Goal: Use online tool/utility: Utilize a website feature to perform a specific function

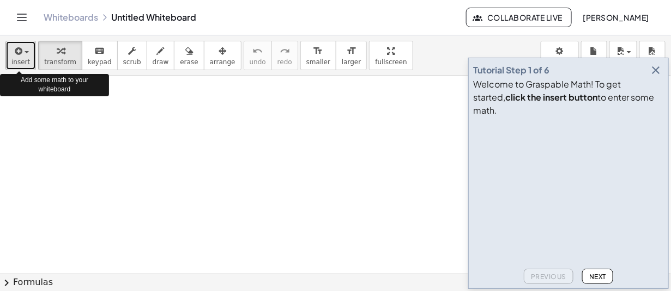
click at [27, 56] on div "button" at bounding box center [20, 50] width 19 height 13
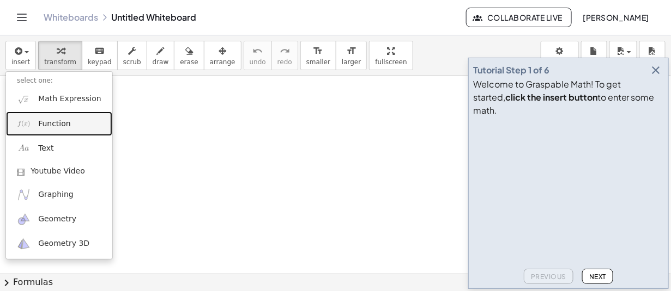
click at [52, 122] on span "Function" at bounding box center [54, 124] width 33 height 11
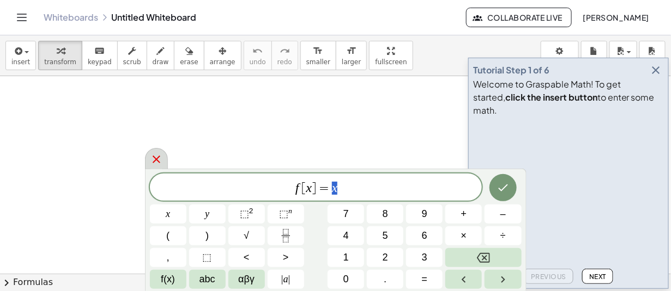
click at [154, 159] on icon at bounding box center [156, 159] width 13 height 13
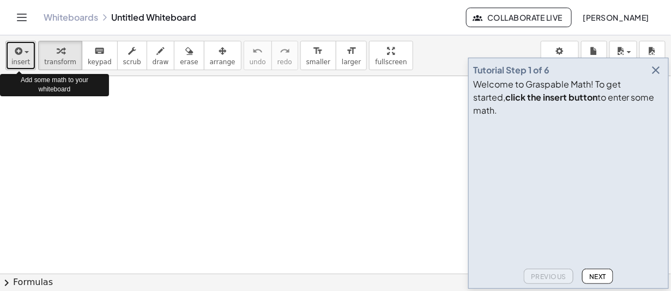
click at [19, 52] on icon "button" at bounding box center [18, 51] width 10 height 13
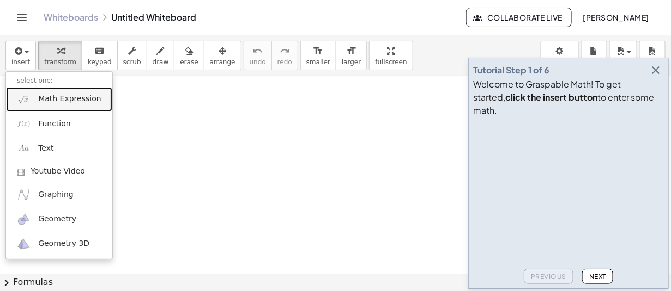
click at [44, 101] on span "Math Expression" at bounding box center [69, 99] width 63 height 11
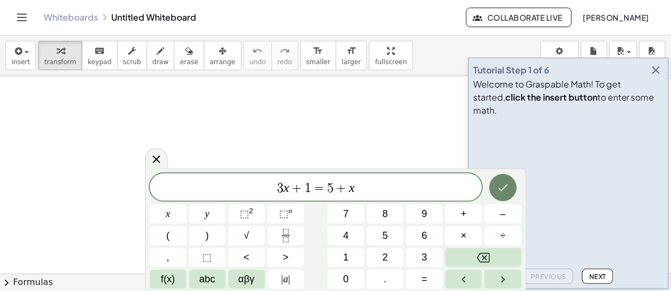
click at [507, 189] on icon "Done" at bounding box center [502, 187] width 13 height 13
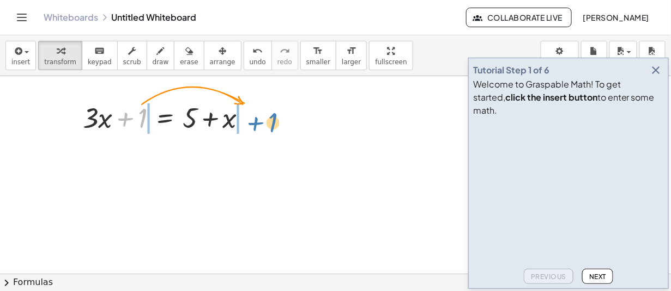
drag, startPoint x: 142, startPoint y: 113, endPoint x: 272, endPoint y: 117, distance: 129.7
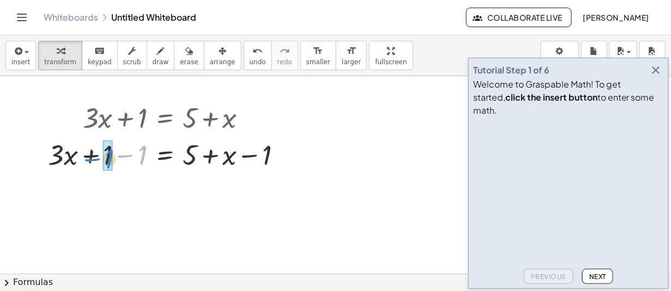
drag, startPoint x: 142, startPoint y: 153, endPoint x: 109, endPoint y: 156, distance: 33.5
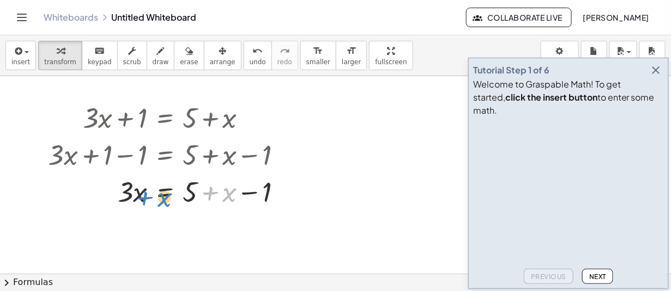
drag, startPoint x: 227, startPoint y: 195, endPoint x: 161, endPoint y: 200, distance: 65.6
click at [161, 200] on div at bounding box center [168, 191] width 253 height 37
drag, startPoint x: 226, startPoint y: 191, endPoint x: 126, endPoint y: 192, distance: 100.3
click at [126, 192] on div at bounding box center [168, 191] width 253 height 37
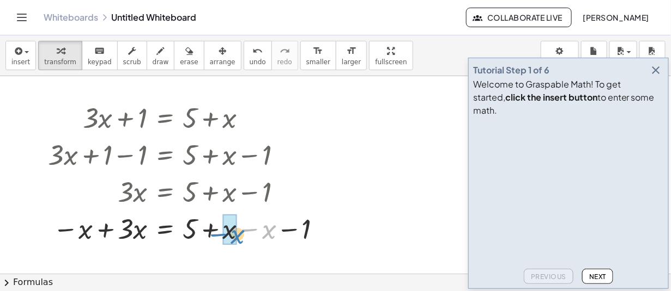
drag, startPoint x: 264, startPoint y: 233, endPoint x: 233, endPoint y: 238, distance: 32.0
click at [132, 233] on div at bounding box center [168, 228] width 253 height 37
click at [143, 235] on div at bounding box center [168, 228] width 253 height 37
click at [130, 229] on div at bounding box center [168, 228] width 253 height 37
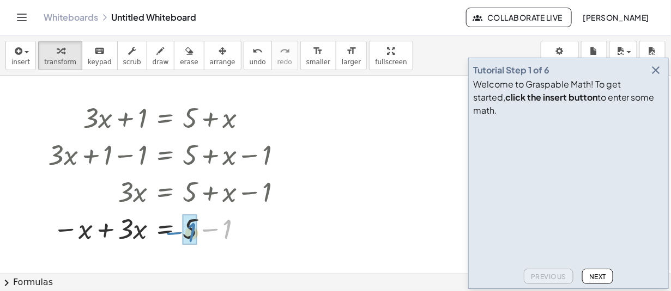
drag, startPoint x: 224, startPoint y: 231, endPoint x: 189, endPoint y: 234, distance: 36.1
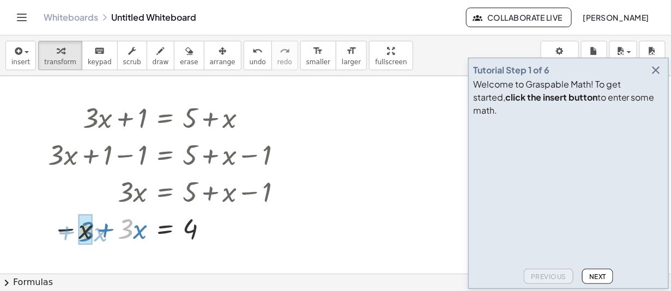
drag, startPoint x: 127, startPoint y: 233, endPoint x: 88, endPoint y: 235, distance: 39.3
drag, startPoint x: 125, startPoint y: 226, endPoint x: 193, endPoint y: 248, distance: 71.5
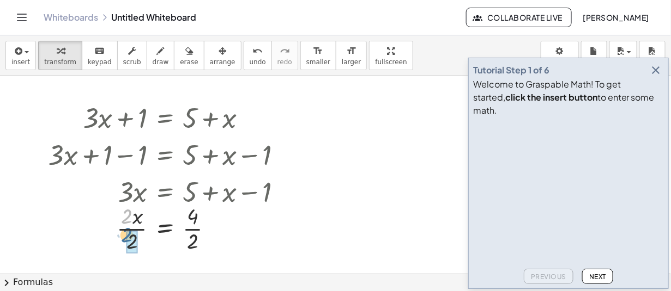
drag, startPoint x: 123, startPoint y: 215, endPoint x: 123, endPoint y: 234, distance: 19.1
click at [123, 234] on div at bounding box center [168, 228] width 253 height 54
drag, startPoint x: 192, startPoint y: 220, endPoint x: 192, endPoint y: 240, distance: 20.2
click at [188, 229] on div at bounding box center [168, 228] width 253 height 36
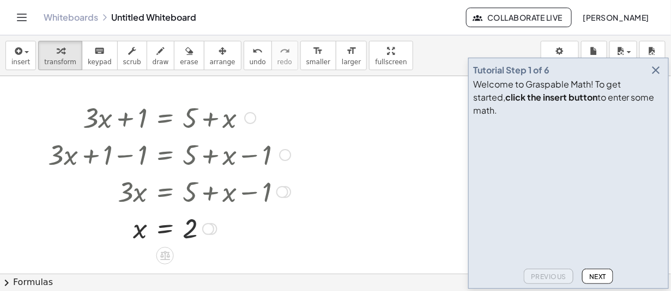
click at [188, 229] on div at bounding box center [168, 228] width 253 height 36
click at [596, 276] on span "Next" at bounding box center [597, 277] width 17 height 8
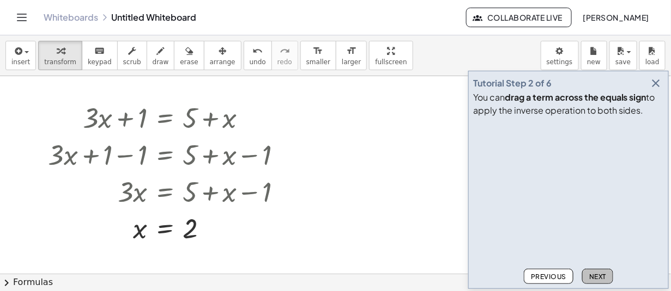
click at [596, 276] on span "Next" at bounding box center [597, 277] width 17 height 8
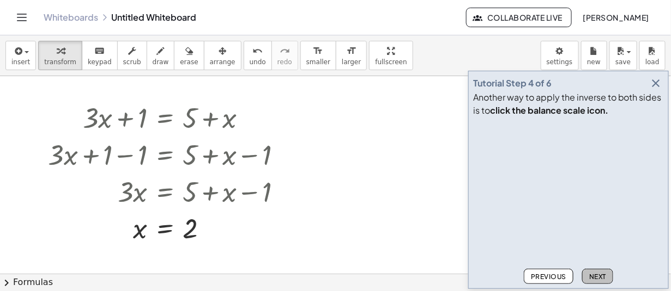
click at [596, 276] on span "Next" at bounding box center [597, 277] width 17 height 8
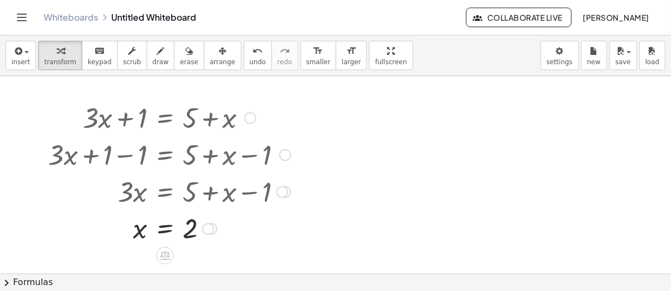
click at [104, 117] on div at bounding box center [168, 117] width 253 height 37
click at [92, 116] on div at bounding box center [168, 117] width 253 height 37
click at [143, 233] on div at bounding box center [168, 228] width 253 height 36
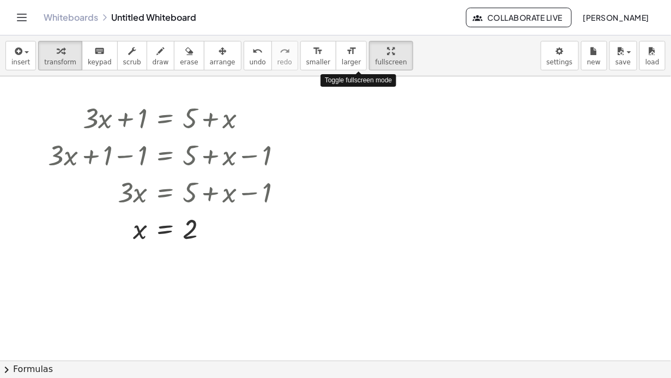
drag, startPoint x: 351, startPoint y: 54, endPoint x: 351, endPoint y: 120, distance: 65.9
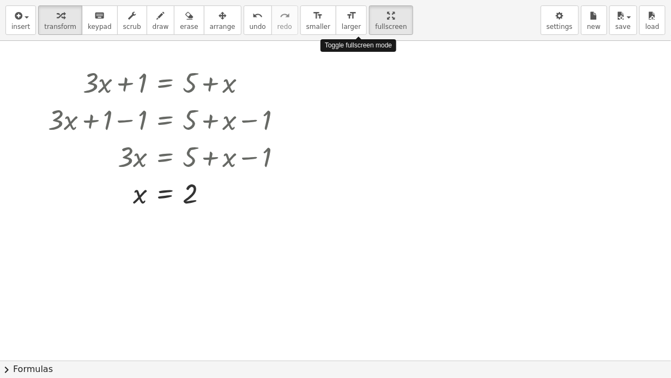
click at [351, 120] on div "insert select one: Math Expression Function Text Youtube Video Graphing Geometr…" at bounding box center [335, 189] width 671 height 378
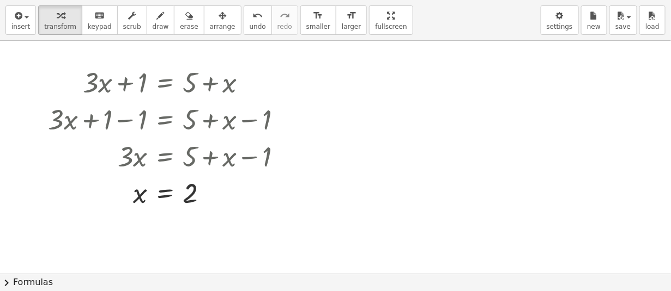
drag, startPoint x: 358, startPoint y: 20, endPoint x: 358, endPoint y: -46, distance: 65.9
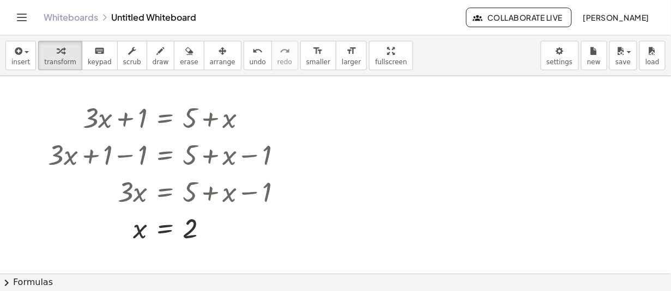
click at [358, 0] on html "Graspable Math Activities Whiteboards Classes Account v1.30.0 | Privacy policy …" at bounding box center [335, 145] width 671 height 291
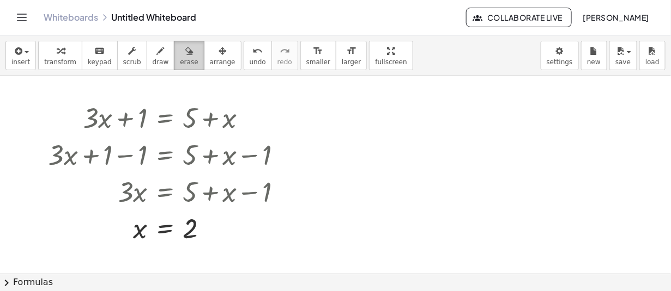
click at [185, 57] on icon "button" at bounding box center [189, 51] width 8 height 13
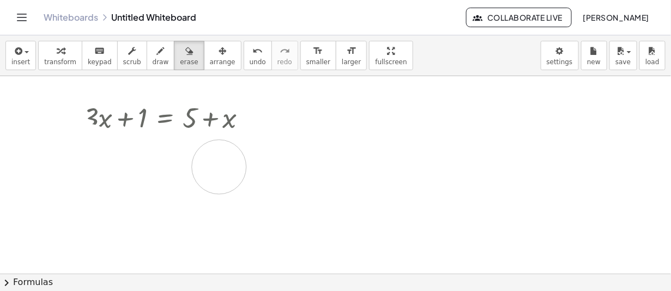
drag, startPoint x: 210, startPoint y: 224, endPoint x: 220, endPoint y: 167, distance: 58.0
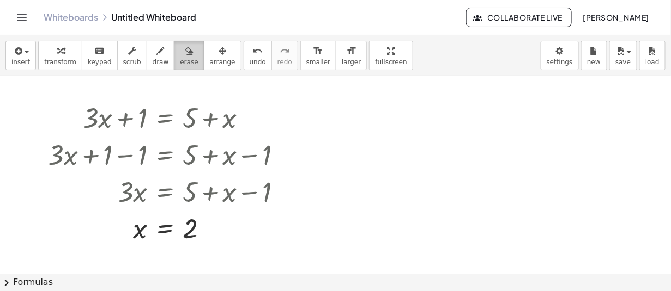
click at [180, 52] on div "button" at bounding box center [189, 50] width 18 height 13
click at [180, 62] on span "erase" at bounding box center [189, 62] width 18 height 8
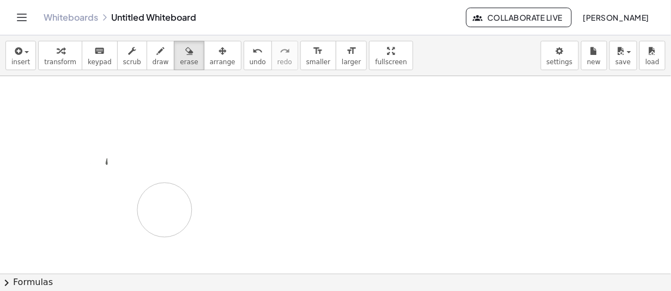
drag, startPoint x: 72, startPoint y: 109, endPoint x: 161, endPoint y: 210, distance: 134.0
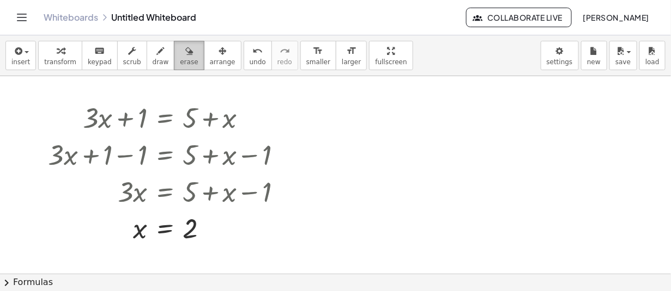
click at [185, 54] on icon "button" at bounding box center [189, 51] width 8 height 13
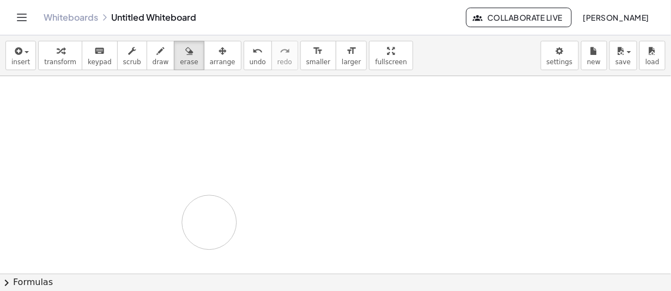
drag, startPoint x: 81, startPoint y: 101, endPoint x: 210, endPoint y: 222, distance: 177.3
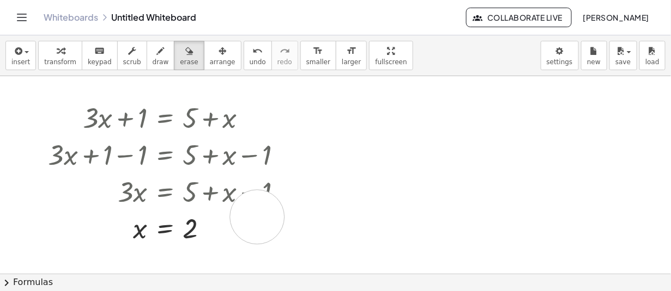
drag, startPoint x: 202, startPoint y: 234, endPoint x: 129, endPoint y: 239, distance: 73.1
drag, startPoint x: 212, startPoint y: 228, endPoint x: 152, endPoint y: 238, distance: 61.4
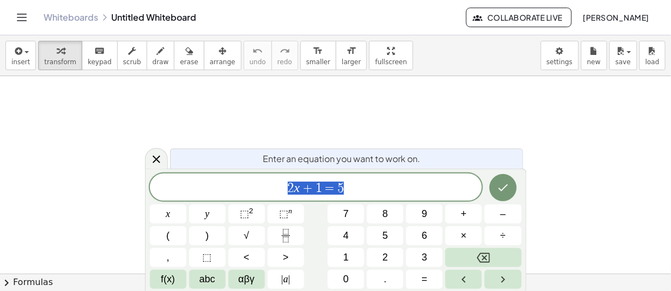
click at [349, 190] on span "2 x + 1 = 5" at bounding box center [316, 188] width 332 height 15
click at [293, 186] on span "2 x + 1 = 5 ​" at bounding box center [316, 188] width 332 height 15
click at [156, 168] on div at bounding box center [156, 158] width 23 height 21
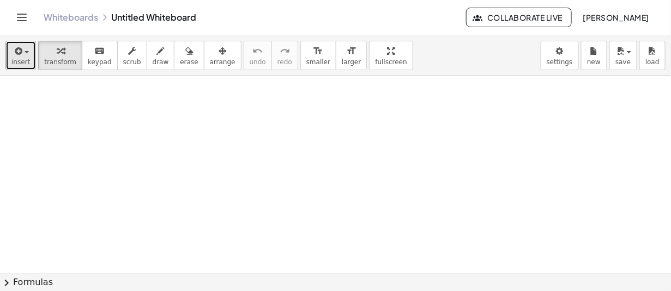
click at [22, 59] on span "insert" at bounding box center [20, 62] width 19 height 8
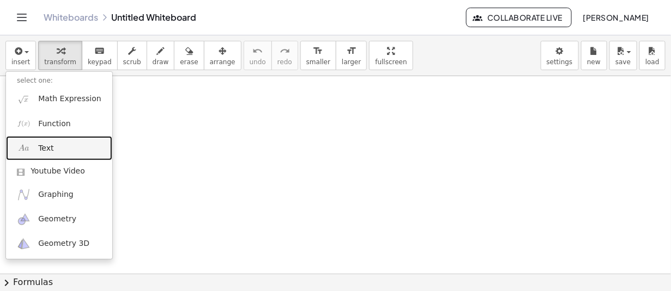
click at [43, 145] on span "Text" at bounding box center [45, 148] width 15 height 11
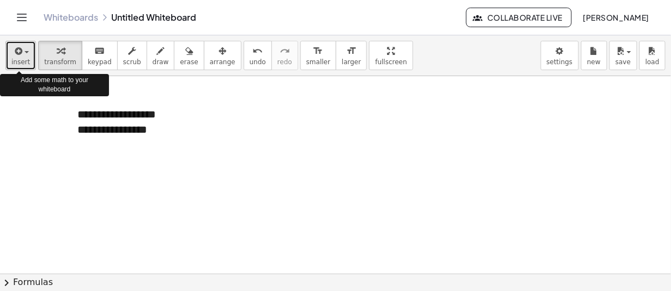
click at [29, 54] on button "insert" at bounding box center [20, 55] width 31 height 29
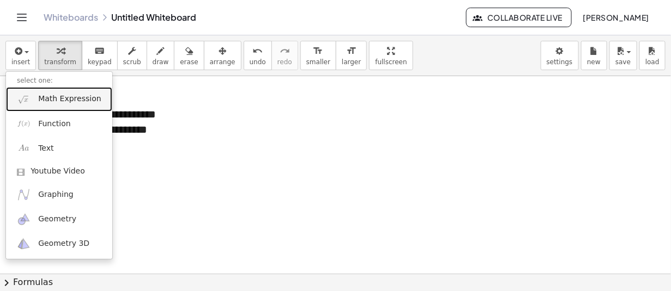
click at [38, 96] on span "Math Expression" at bounding box center [69, 99] width 63 height 11
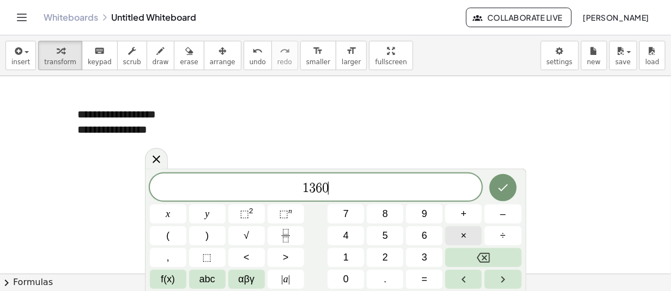
click at [460, 237] on button "×" at bounding box center [463, 236] width 37 height 19
click at [421, 275] on button "=" at bounding box center [424, 279] width 37 height 19
click at [503, 185] on icon "Done" at bounding box center [502, 187] width 13 height 13
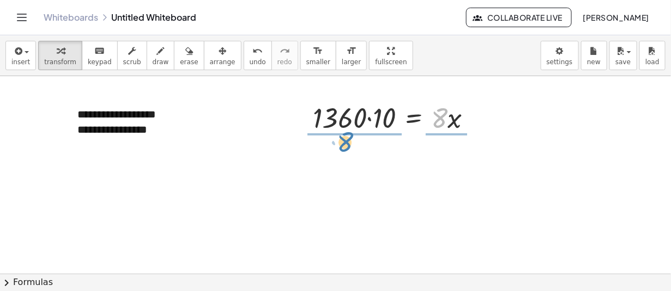
drag, startPoint x: 441, startPoint y: 117, endPoint x: 347, endPoint y: 141, distance: 97.8
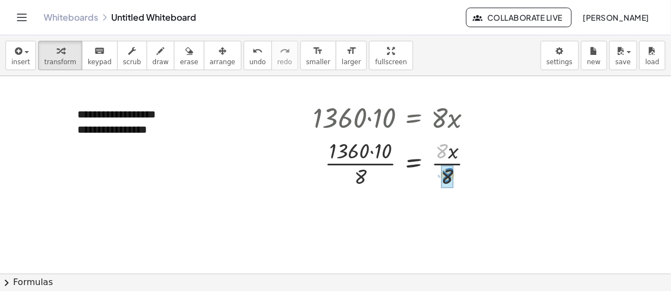
drag, startPoint x: 442, startPoint y: 153, endPoint x: 448, endPoint y: 177, distance: 24.6
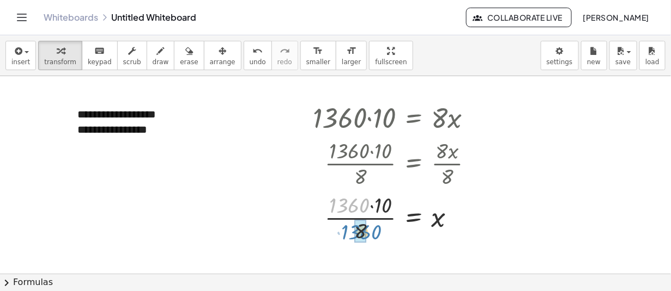
drag, startPoint x: 355, startPoint y: 207, endPoint x: 367, endPoint y: 234, distance: 29.3
click at [367, 234] on div at bounding box center [397, 217] width 180 height 54
drag, startPoint x: 344, startPoint y: 223, endPoint x: 375, endPoint y: 225, distance: 31.7
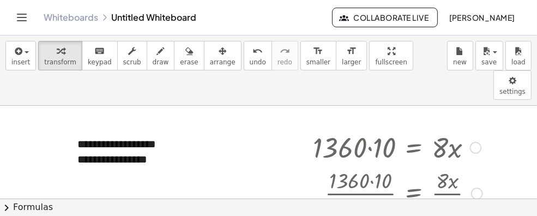
drag, startPoint x: 442, startPoint y: 150, endPoint x: 450, endPoint y: 181, distance: 32.0
click at [450, 181] on div at bounding box center [397, 192] width 180 height 54
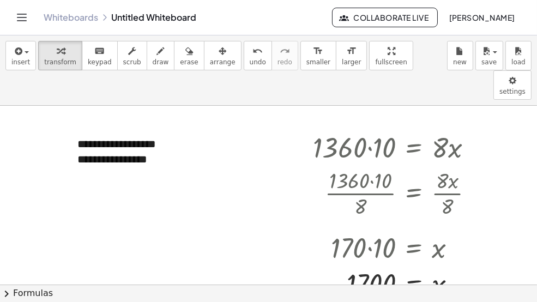
drag, startPoint x: 361, startPoint y: 52, endPoint x: 361, endPoint y: 118, distance: 65.9
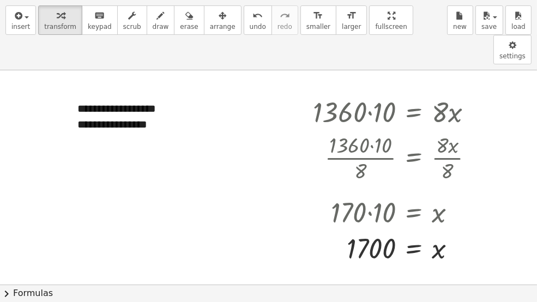
click at [361, 118] on div "**********" at bounding box center [268, 151] width 537 height 302
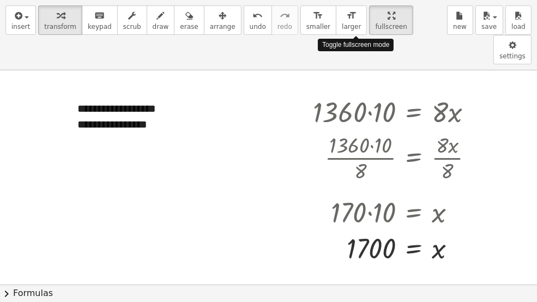
drag, startPoint x: 354, startPoint y: 13, endPoint x: 354, endPoint y: -53, distance: 65.9
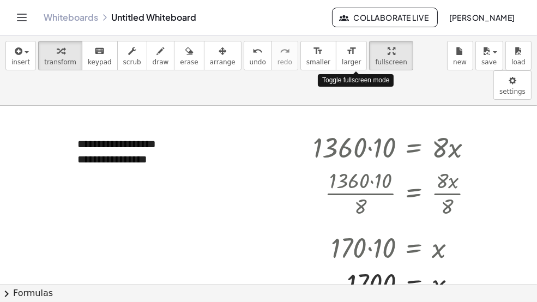
click at [354, 0] on html "**********" at bounding box center [268, 151] width 537 height 302
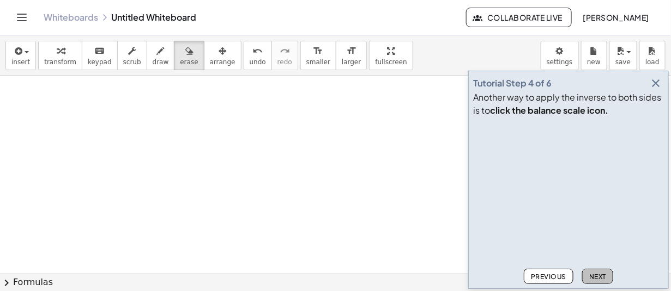
click at [598, 275] on span "Next" at bounding box center [597, 277] width 17 height 8
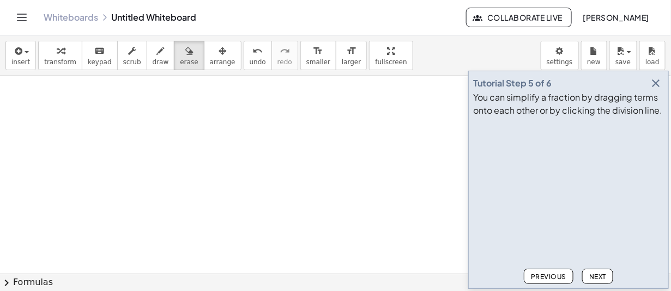
click at [598, 275] on span "Next" at bounding box center [597, 277] width 17 height 8
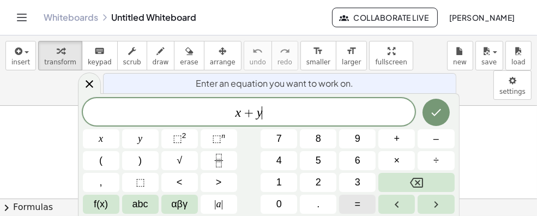
click at [356, 202] on span "=" at bounding box center [358, 204] width 6 height 15
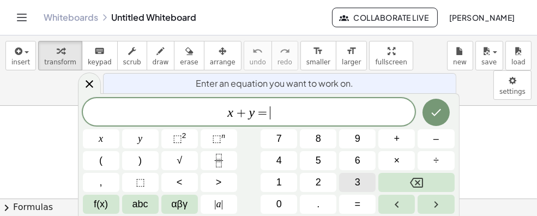
click at [355, 181] on span "3" at bounding box center [357, 182] width 5 height 15
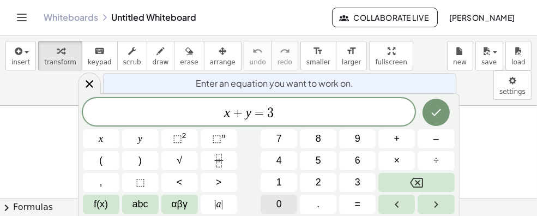
click at [272, 204] on button "0" at bounding box center [278, 204] width 37 height 19
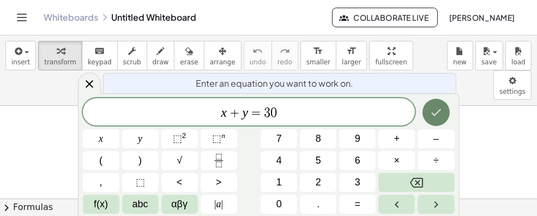
click at [437, 111] on icon "Done" at bounding box center [435, 112] width 13 height 13
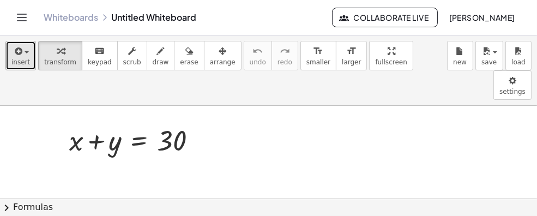
click at [15, 54] on icon "button" at bounding box center [18, 51] width 10 height 13
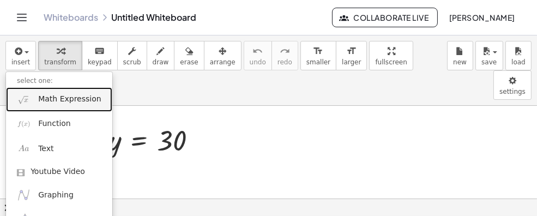
click at [34, 100] on link "Math Expression" at bounding box center [59, 99] width 106 height 25
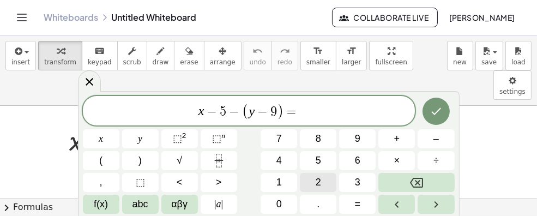
click at [315, 186] on button "2" at bounding box center [318, 182] width 37 height 19
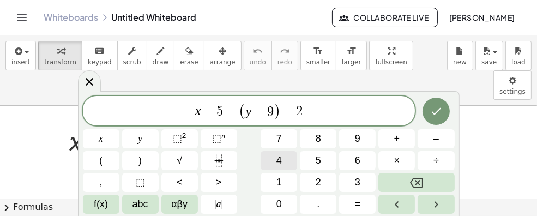
click at [278, 161] on span "4" at bounding box center [278, 160] width 5 height 15
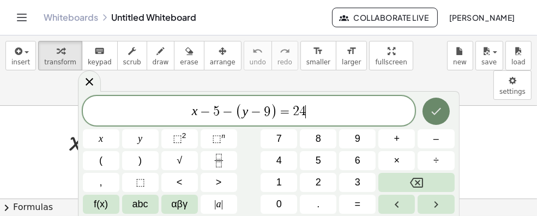
click at [443, 110] on button "Done" at bounding box center [435, 111] width 27 height 27
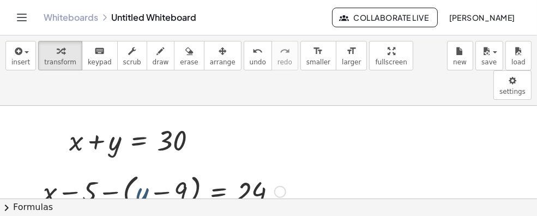
click at [141, 170] on div at bounding box center [164, 190] width 253 height 41
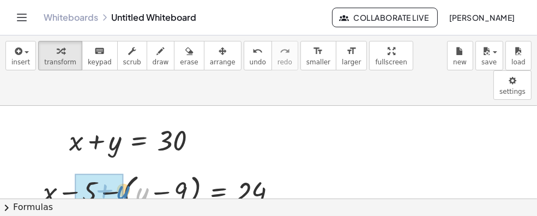
drag, startPoint x: 142, startPoint y: 167, endPoint x: 123, endPoint y: 164, distance: 18.7
click at [123, 170] on div at bounding box center [164, 190] width 253 height 41
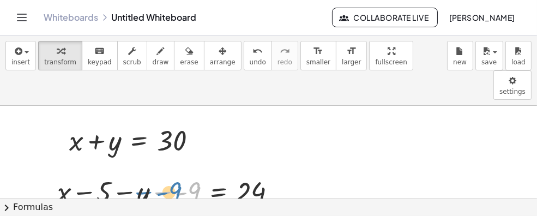
drag, startPoint x: 195, startPoint y: 157, endPoint x: 176, endPoint y: 157, distance: 19.1
click at [176, 172] on div at bounding box center [171, 190] width 239 height 37
drag, startPoint x: 182, startPoint y: 164, endPoint x: 168, endPoint y: 164, distance: 14.2
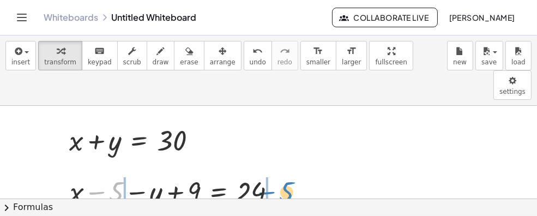
drag, startPoint x: 117, startPoint y: 166, endPoint x: 287, endPoint y: 166, distance: 170.0
click at [287, 172] on div at bounding box center [177, 190] width 226 height 37
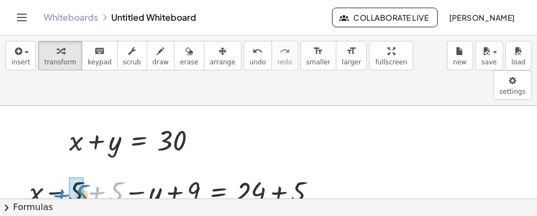
drag, startPoint x: 116, startPoint y: 163, endPoint x: 81, endPoint y: 166, distance: 34.4
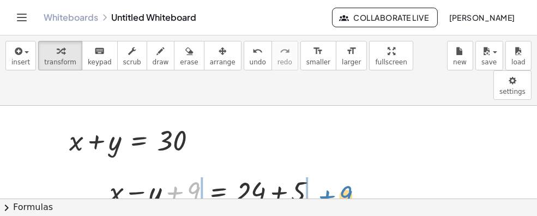
drag, startPoint x: 195, startPoint y: 159, endPoint x: 346, endPoint y: 163, distance: 151.5
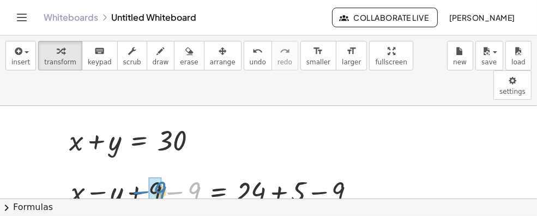
drag, startPoint x: 196, startPoint y: 159, endPoint x: 162, endPoint y: 158, distance: 33.8
click at [162, 172] on div at bounding box center [216, 190] width 303 height 37
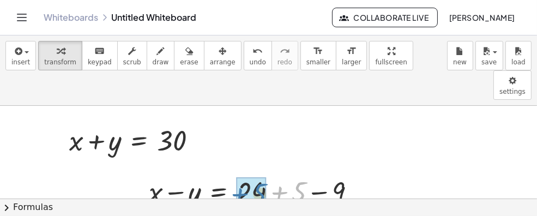
drag, startPoint x: 299, startPoint y: 164, endPoint x: 259, endPoint y: 166, distance: 39.8
drag, startPoint x: 296, startPoint y: 159, endPoint x: 255, endPoint y: 163, distance: 41.6
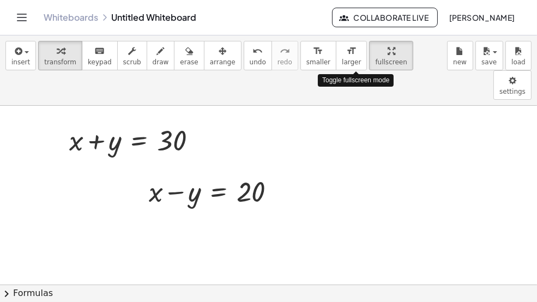
drag, startPoint x: 355, startPoint y: 51, endPoint x: 355, endPoint y: 117, distance: 65.9
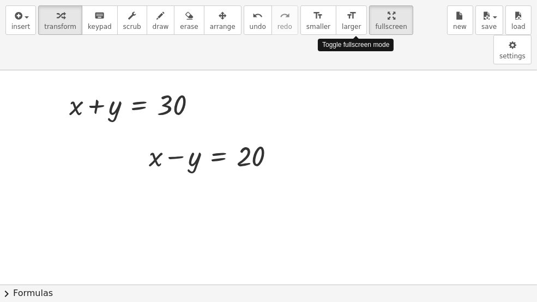
click at [355, 117] on div "insert select one: Math Expression Function Text Youtube Video Graphing Geometr…" at bounding box center [268, 151] width 537 height 302
drag, startPoint x: 354, startPoint y: 15, endPoint x: 354, endPoint y: -51, distance: 65.9
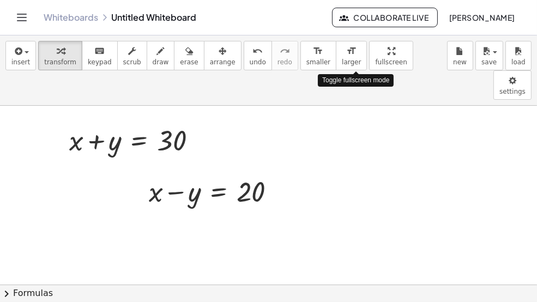
click at [354, 0] on html "Graspable Math Activities Whiteboards Classes Account v1.30.0 | Privacy policy …" at bounding box center [268, 151] width 537 height 302
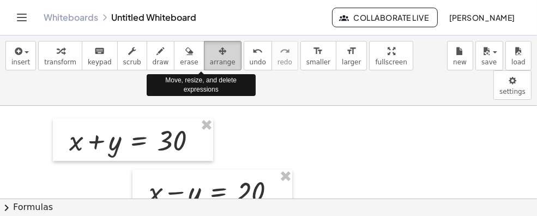
click at [218, 52] on icon "button" at bounding box center [222, 51] width 8 height 13
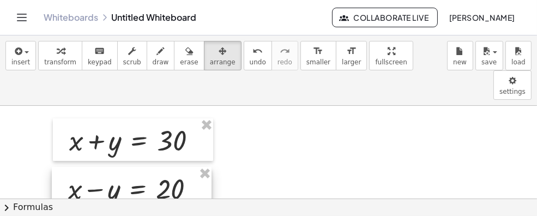
drag, startPoint x: 238, startPoint y: 148, endPoint x: 157, endPoint y: 145, distance: 80.7
click at [157, 167] on div at bounding box center [132, 188] width 160 height 42
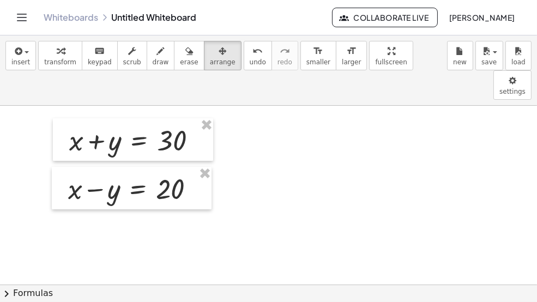
drag, startPoint x: 361, startPoint y: 51, endPoint x: 361, endPoint y: 117, distance: 65.9
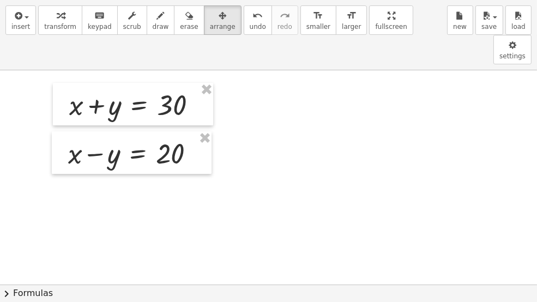
click at [361, 117] on div "insert select one: Math Expression Function Text Youtube Video Graphing Geometr…" at bounding box center [268, 151] width 537 height 302
click at [219, 169] on div at bounding box center [268, 284] width 537 height 428
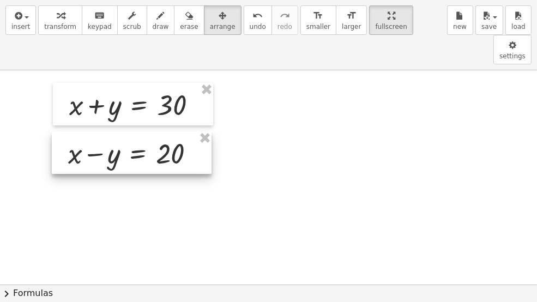
click at [113, 131] on div at bounding box center [132, 152] width 160 height 42
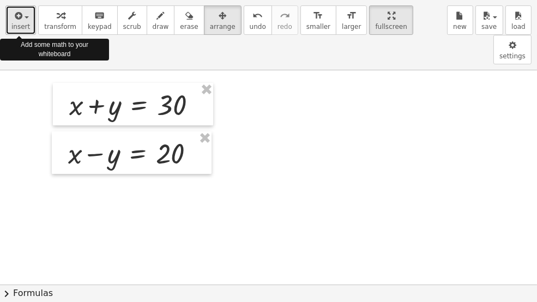
click at [15, 18] on icon "button" at bounding box center [18, 15] width 10 height 13
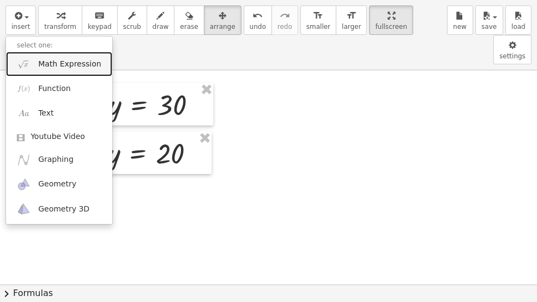
click at [41, 62] on span "Math Expression" at bounding box center [69, 64] width 63 height 11
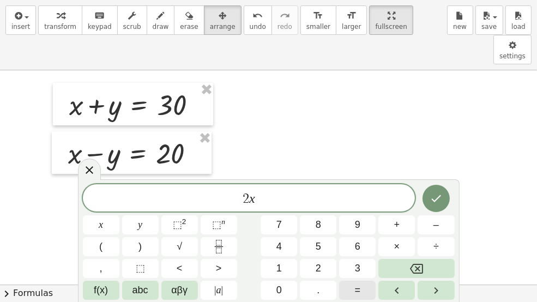
click at [355, 215] on span "=" at bounding box center [358, 290] width 6 height 15
click at [315, 215] on span "5" at bounding box center [317, 246] width 5 height 15
click at [281, 215] on span "0" at bounding box center [278, 290] width 5 height 15
click at [436, 192] on icon "Done" at bounding box center [435, 198] width 13 height 13
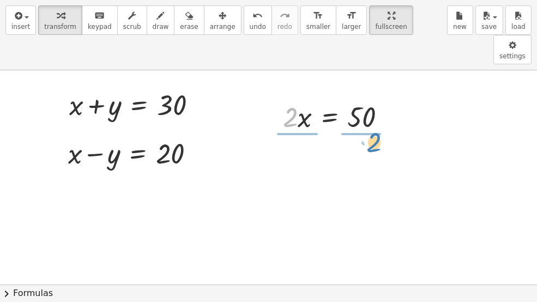
drag, startPoint x: 290, startPoint y: 86, endPoint x: 374, endPoint y: 110, distance: 87.3
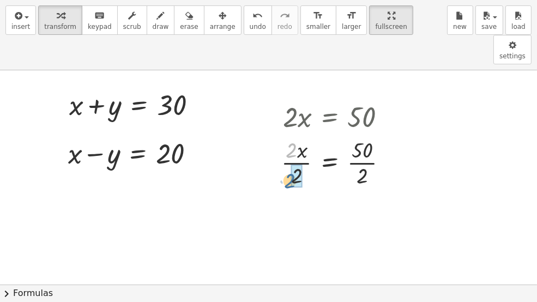
drag, startPoint x: 289, startPoint y: 116, endPoint x: 288, endPoint y: 147, distance: 30.6
click at [288, 147] on div at bounding box center [339, 162] width 126 height 54
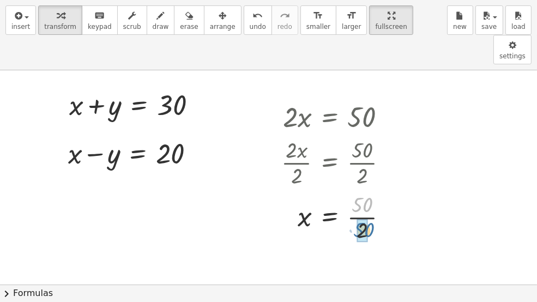
drag, startPoint x: 359, startPoint y: 176, endPoint x: 361, endPoint y: 202, distance: 25.7
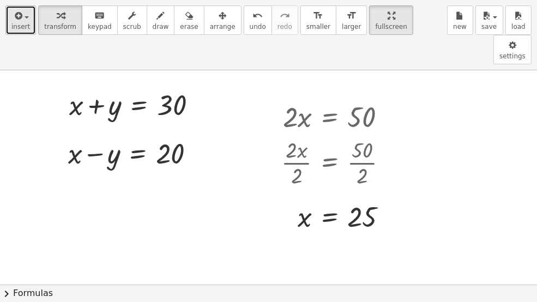
click at [21, 23] on span "insert" at bounding box center [20, 27] width 19 height 8
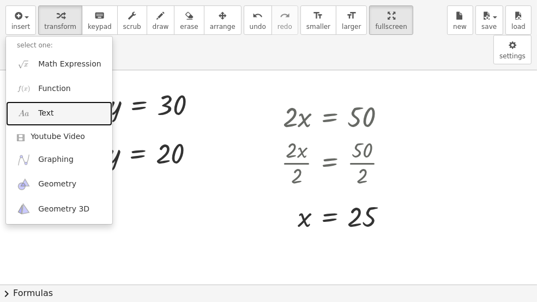
click at [50, 113] on span "Text" at bounding box center [45, 113] width 15 height 11
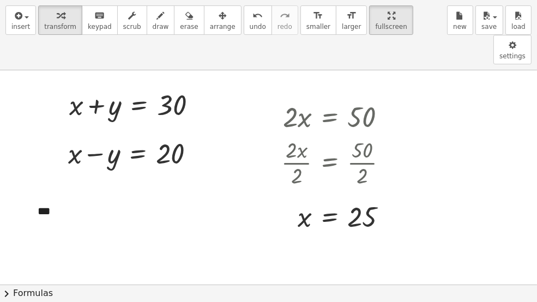
click at [109, 215] on div at bounding box center [268, 284] width 537 height 428
click at [44, 192] on div "***" at bounding box center [108, 211] width 163 height 38
drag, startPoint x: 62, startPoint y: 160, endPoint x: 72, endPoint y: 163, distance: 10.9
click at [72, 181] on div "- +" at bounding box center [105, 190] width 163 height 19
click at [81, 192] on div "***" at bounding box center [108, 211] width 163 height 38
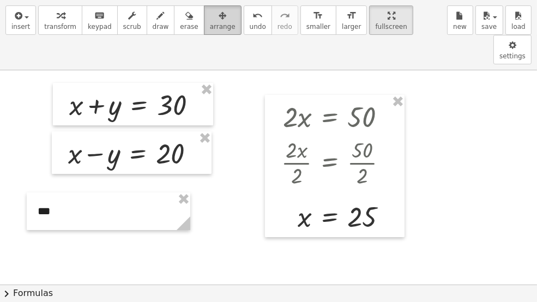
click at [218, 19] on icon "button" at bounding box center [222, 15] width 8 height 13
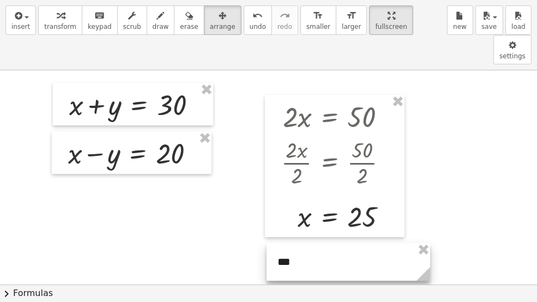
drag, startPoint x: 78, startPoint y: 178, endPoint x: 319, endPoint y: 229, distance: 245.6
click at [319, 215] on div at bounding box center [347, 262] width 163 height 38
click at [336, 215] on div at bounding box center [268, 284] width 537 height 428
click at [179, 215] on div at bounding box center [268, 284] width 537 height 428
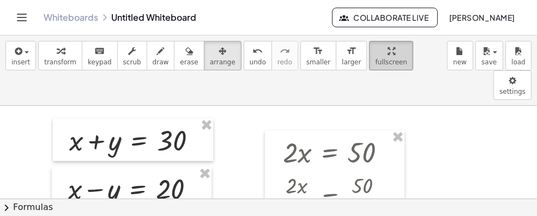
click at [387, 53] on icon "button" at bounding box center [391, 51] width 8 height 13
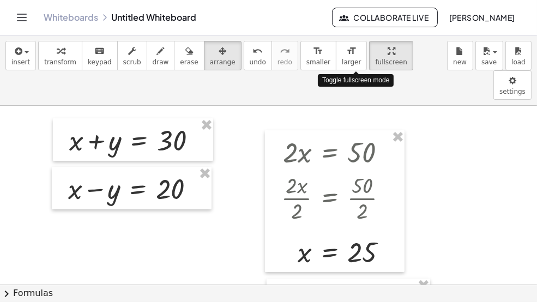
drag, startPoint x: 357, startPoint y: 55, endPoint x: 357, endPoint y: 121, distance: 65.9
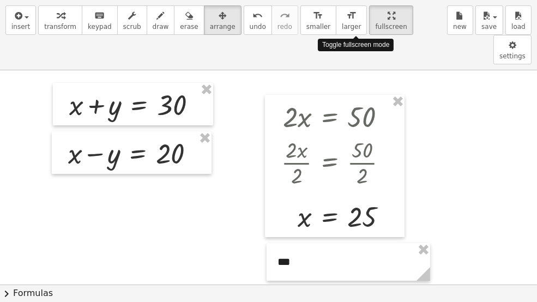
click at [357, 121] on div "insert select one: Math Expression Function Text Youtube Video Graphing Geometr…" at bounding box center [268, 151] width 537 height 302
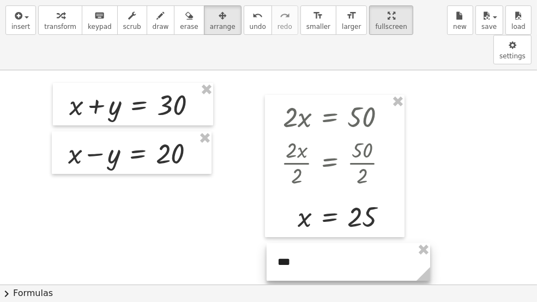
click at [317, 215] on div at bounding box center [347, 262] width 163 height 38
click at [296, 215] on div at bounding box center [347, 262] width 163 height 38
click at [293, 215] on div at bounding box center [347, 262] width 163 height 38
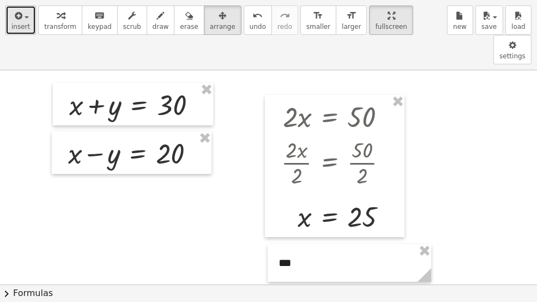
click at [24, 23] on span "insert" at bounding box center [20, 27] width 19 height 8
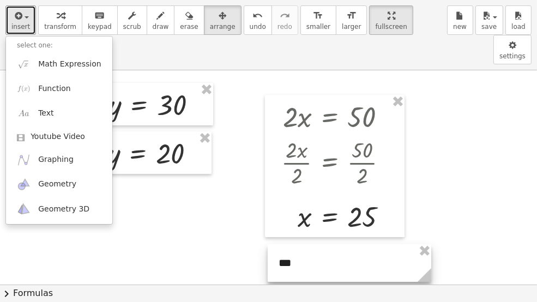
click at [289, 215] on div at bounding box center [349, 263] width 163 height 38
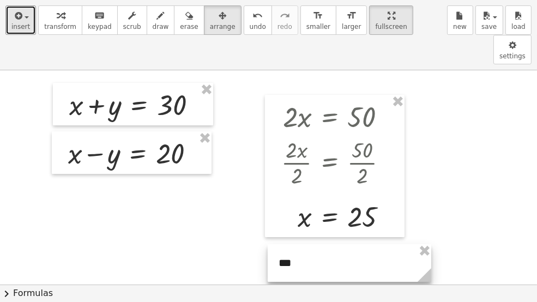
click at [289, 215] on div at bounding box center [349, 263] width 163 height 38
click at [281, 215] on div at bounding box center [349, 263] width 163 height 38
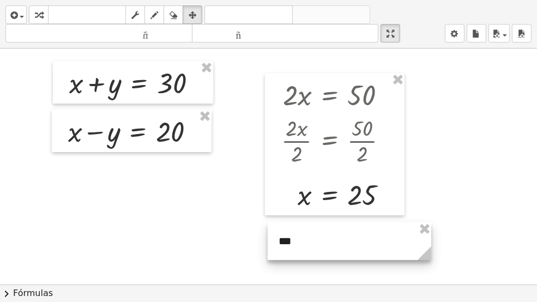
click at [281, 215] on div at bounding box center [349, 241] width 163 height 38
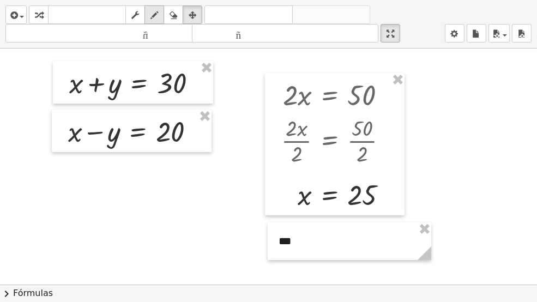
click at [151, 11] on icon "button" at bounding box center [154, 15] width 8 height 13
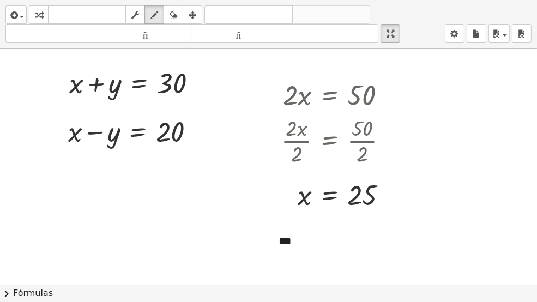
click at [289, 215] on div at bounding box center [268, 284] width 537 height 472
click at [286, 215] on div at bounding box center [268, 284] width 537 height 472
drag, startPoint x: 392, startPoint y: 28, endPoint x: 392, endPoint y: -38, distance: 65.9
click at [392, 0] on html "Actividades matemáticas fáciles de comprender Pizarras [PERSON_NAME] Clases Cue…" at bounding box center [268, 151] width 537 height 302
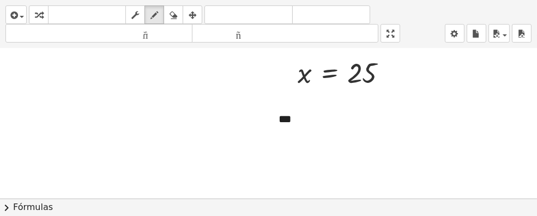
scroll to position [140, 0]
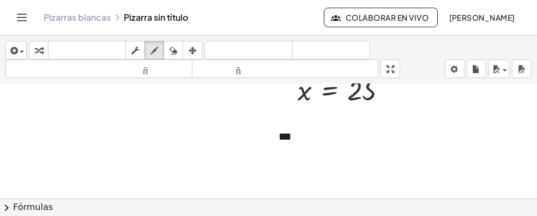
click at [286, 135] on div at bounding box center [268, 129] width 537 height 370
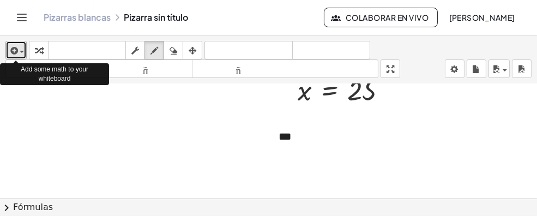
click at [15, 54] on icon "button" at bounding box center [13, 50] width 10 height 13
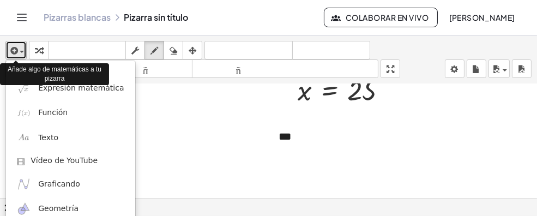
click at [15, 54] on icon "button" at bounding box center [13, 50] width 10 height 13
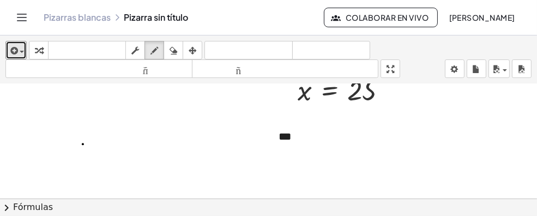
click at [83, 142] on div at bounding box center [268, 129] width 537 height 370
click at [155, 42] on button "dibujar" at bounding box center [154, 50] width 20 height 19
click at [195, 48] on icon "button" at bounding box center [193, 50] width 8 height 13
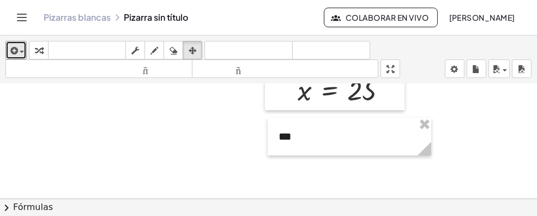
click at [299, 168] on div at bounding box center [268, 129] width 537 height 370
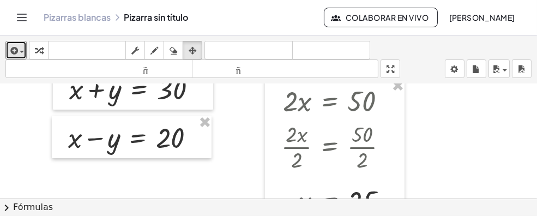
scroll to position [0, 0]
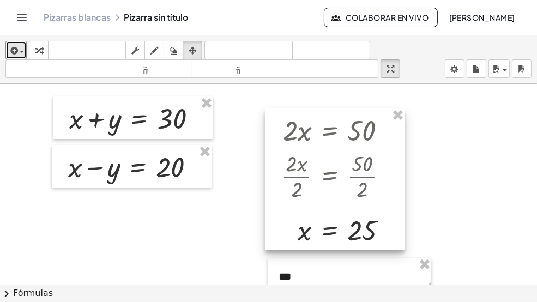
drag, startPoint x: 394, startPoint y: 65, endPoint x: 394, endPoint y: 131, distance: 65.9
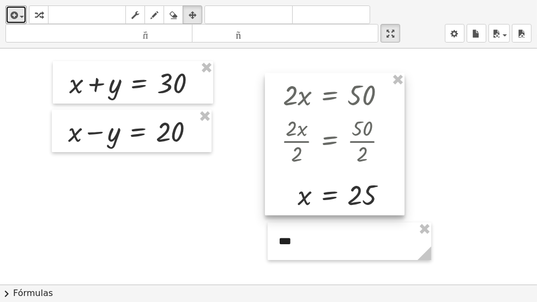
click at [394, 131] on div "insertar Seleccione uno: Expresión matemática Función Texto Vídeo de YouTube Gr…" at bounding box center [268, 151] width 537 height 302
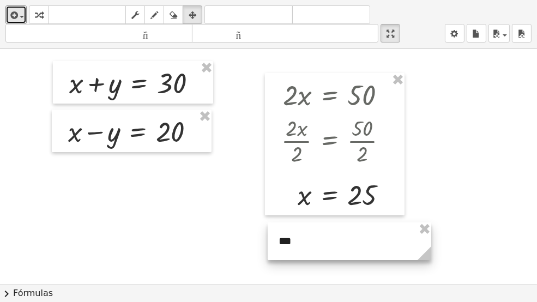
click at [307, 215] on div at bounding box center [349, 241] width 163 height 38
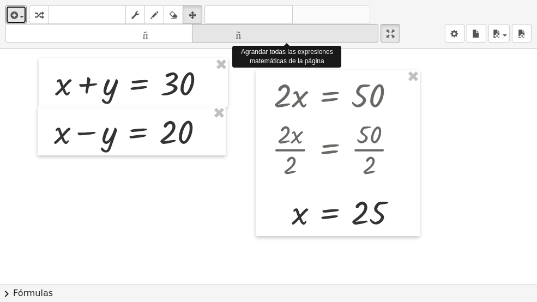
click at [271, 39] on icon "tamaño_del_formato" at bounding box center [285, 33] width 181 height 13
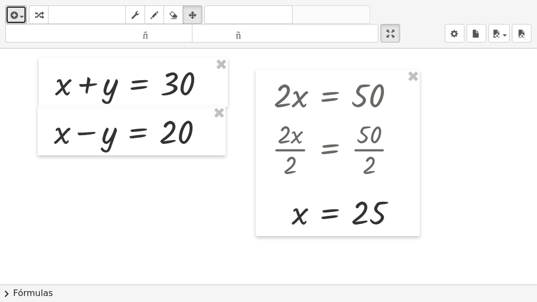
click at [246, 118] on div at bounding box center [268, 284] width 537 height 472
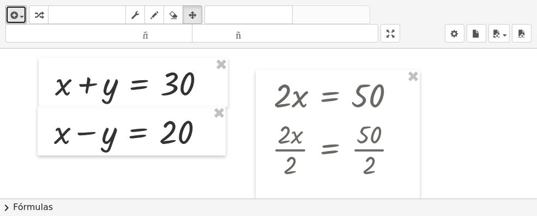
drag, startPoint x: 389, startPoint y: 31, endPoint x: 389, endPoint y: -35, distance: 65.9
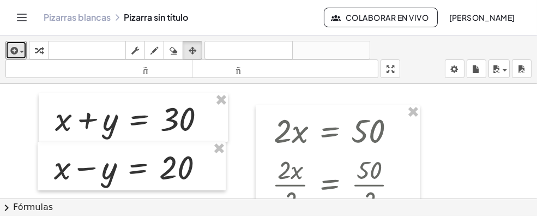
click at [389, 0] on html "Actividades matemáticas fáciles de comprender Pizarras [PERSON_NAME] Clases Cue…" at bounding box center [268, 108] width 537 height 216
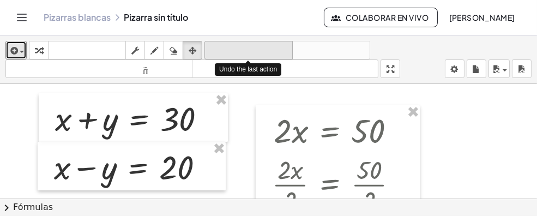
click at [236, 50] on font "deshacer" at bounding box center [248, 50] width 83 height 10
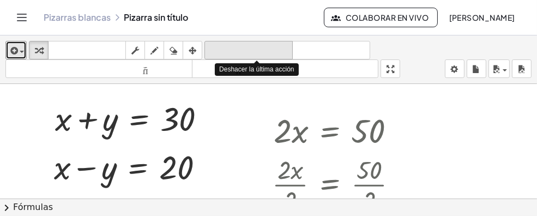
click at [236, 50] on font "deshacer" at bounding box center [248, 50] width 83 height 10
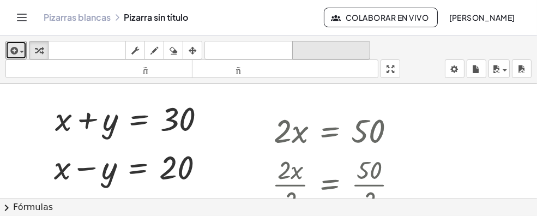
click at [317, 47] on font "rehacer" at bounding box center [331, 50] width 72 height 10
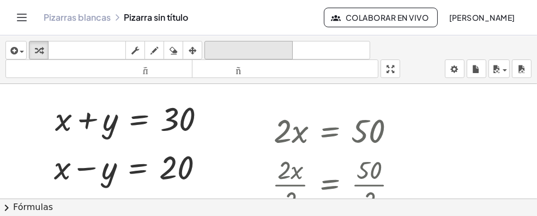
click at [251, 53] on font "deshacer" at bounding box center [248, 50] width 83 height 10
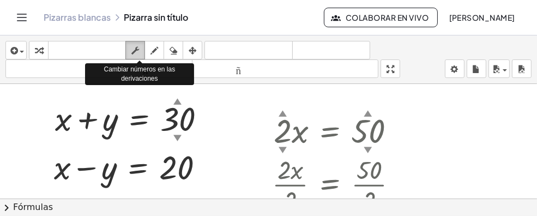
click at [134, 50] on icon "button" at bounding box center [135, 50] width 8 height 13
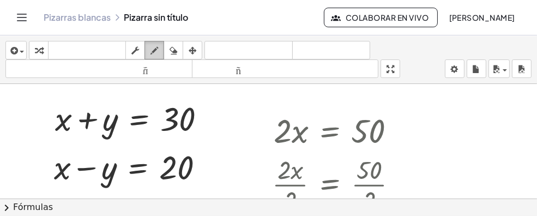
click at [154, 48] on icon "button" at bounding box center [154, 50] width 8 height 13
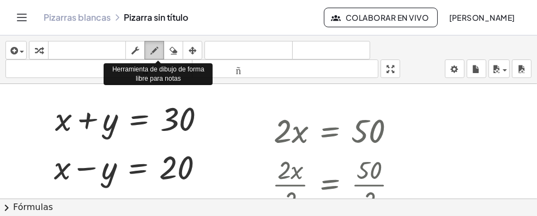
click at [154, 48] on icon "button" at bounding box center [154, 50] width 8 height 13
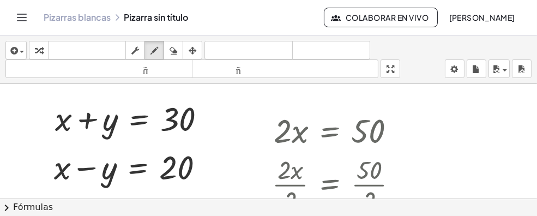
drag, startPoint x: 390, startPoint y: 63, endPoint x: 390, endPoint y: 129, distance: 65.9
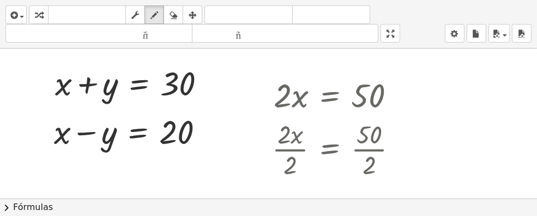
click at [390, 129] on div "insertar Seleccione uno: Expresión matemática Función Texto Vídeo de YouTube Gr…" at bounding box center [268, 108] width 537 height 216
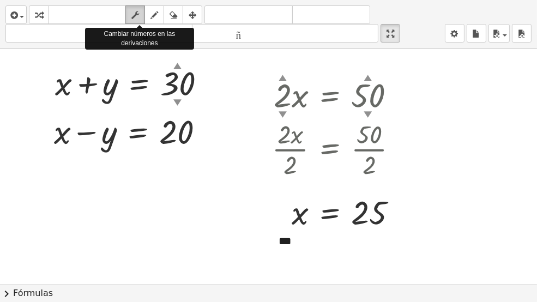
click at [129, 10] on div "button" at bounding box center [135, 14] width 14 height 13
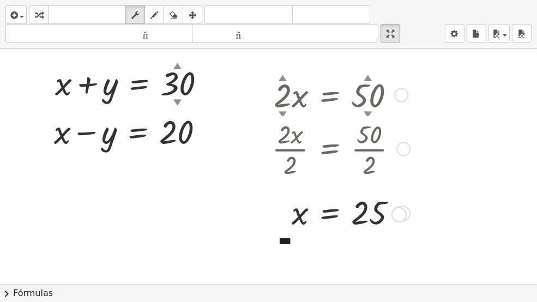
click at [402, 211] on div at bounding box center [399, 214] width 14 height 14
click at [407, 214] on div at bounding box center [403, 214] width 14 height 14
click at [408, 212] on div at bounding box center [403, 214] width 14 height 14
click at [400, 148] on div at bounding box center [403, 149] width 14 height 14
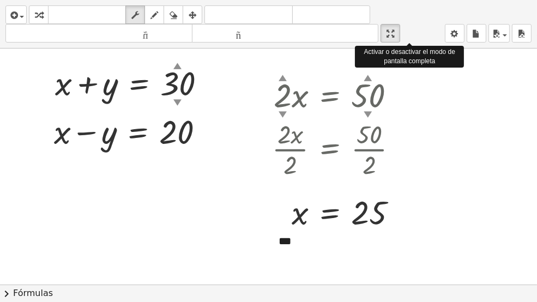
drag, startPoint x: 388, startPoint y: 32, endPoint x: 388, endPoint y: -34, distance: 65.9
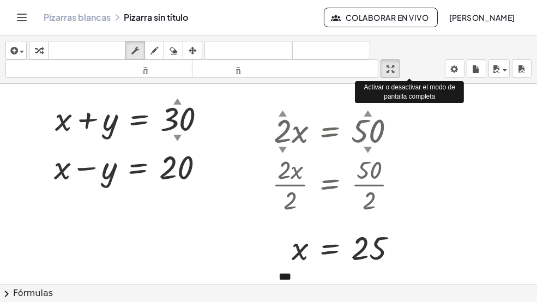
click at [388, 0] on html "Actividades matemáticas fáciles de comprender Pizarras [PERSON_NAME] Clases Cue…" at bounding box center [268, 151] width 537 height 302
